Goal: Task Accomplishment & Management: Manage account settings

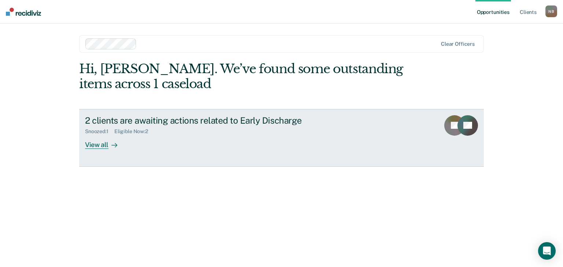
click at [95, 143] on div "View all" at bounding box center [105, 142] width 41 height 14
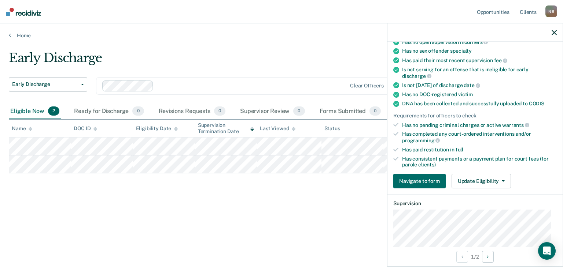
scroll to position [129, 0]
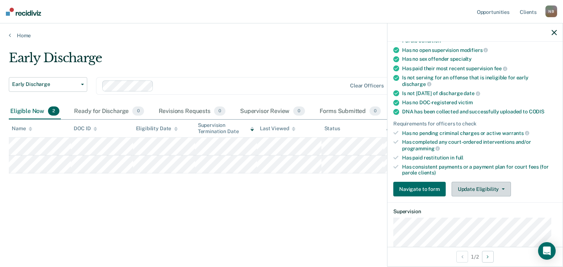
click at [492, 188] on button "Update Eligibility" at bounding box center [480, 189] width 59 height 15
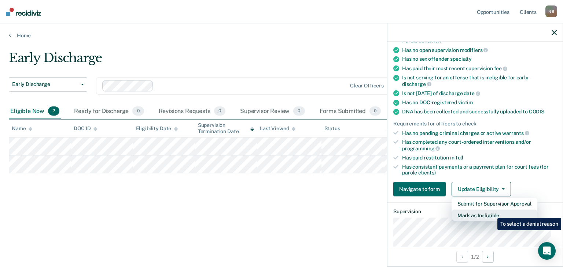
click at [492, 213] on button "Mark as Ineligible" at bounding box center [494, 216] width 86 height 12
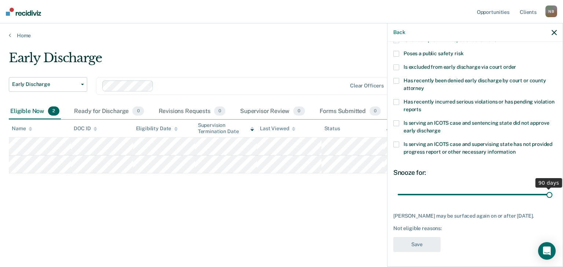
scroll to position [106, 0]
drag, startPoint x: 445, startPoint y: 190, endPoint x: 547, endPoint y: 190, distance: 102.6
type input "90"
click at [547, 190] on input "range" at bounding box center [474, 195] width 155 height 13
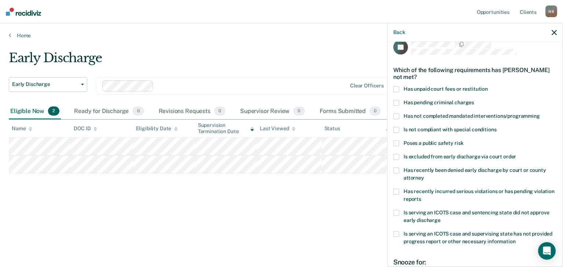
scroll to position [0, 0]
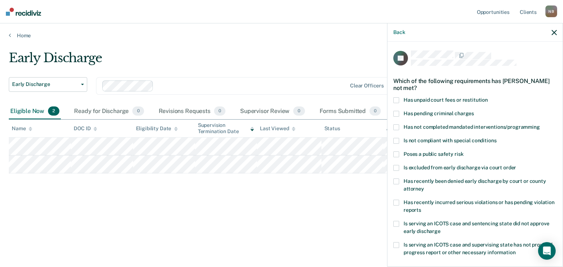
click at [397, 128] on span at bounding box center [396, 128] width 6 height 6
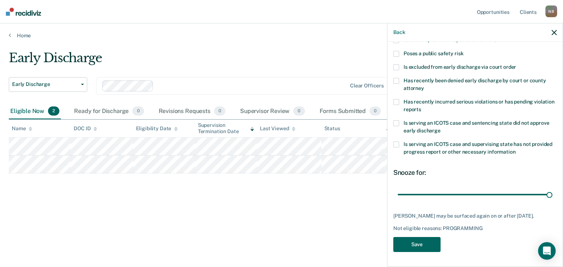
click at [420, 245] on button "Save" at bounding box center [416, 244] width 47 height 15
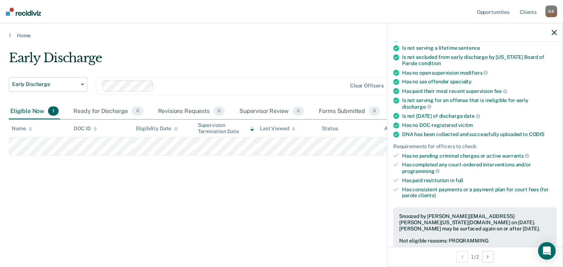
click at [286, 210] on div "Early Discharge Early Discharge Early Discharge Clear officers Eligible Now 1 R…" at bounding box center [281, 132] width 545 height 162
click at [554, 34] on icon "button" at bounding box center [553, 32] width 5 height 5
